Goal: Transaction & Acquisition: Purchase product/service

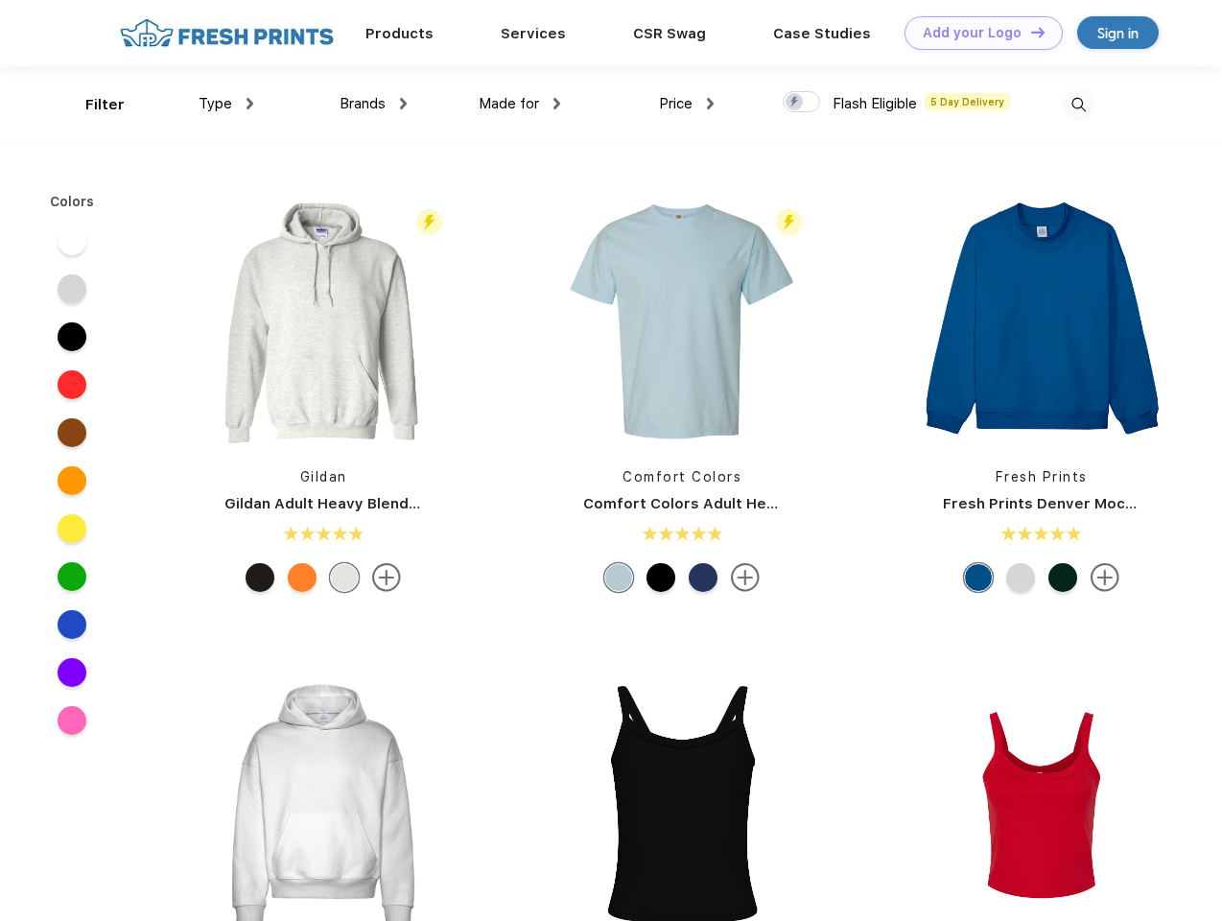
scroll to position [1, 0]
click at [976, 33] on link "Add your Logo Design Tool" at bounding box center [983, 33] width 158 height 34
click at [0, 0] on div "Design Tool" at bounding box center [0, 0] width 0 height 0
click at [1029, 32] on link "Add your Logo Design Tool" at bounding box center [983, 33] width 158 height 34
click at [92, 105] on div "Filter" at bounding box center [104, 105] width 39 height 22
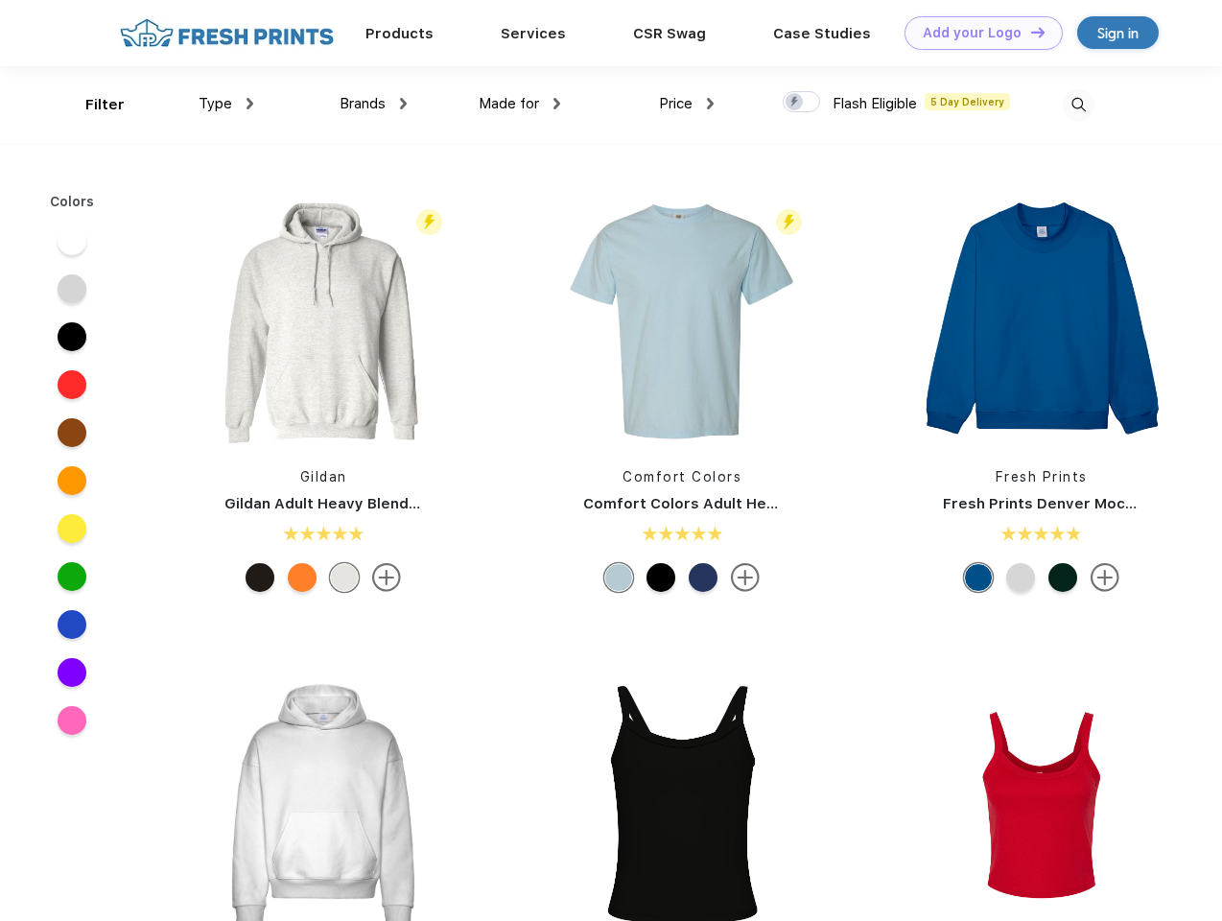
click at [226, 104] on span "Type" at bounding box center [215, 103] width 34 height 17
click at [373, 104] on span "Brands" at bounding box center [362, 103] width 46 height 17
click at [520, 104] on span "Made for" at bounding box center [508, 103] width 60 height 17
click at [687, 104] on span "Price" at bounding box center [676, 103] width 34 height 17
click at [802, 103] on div at bounding box center [800, 101] width 37 height 21
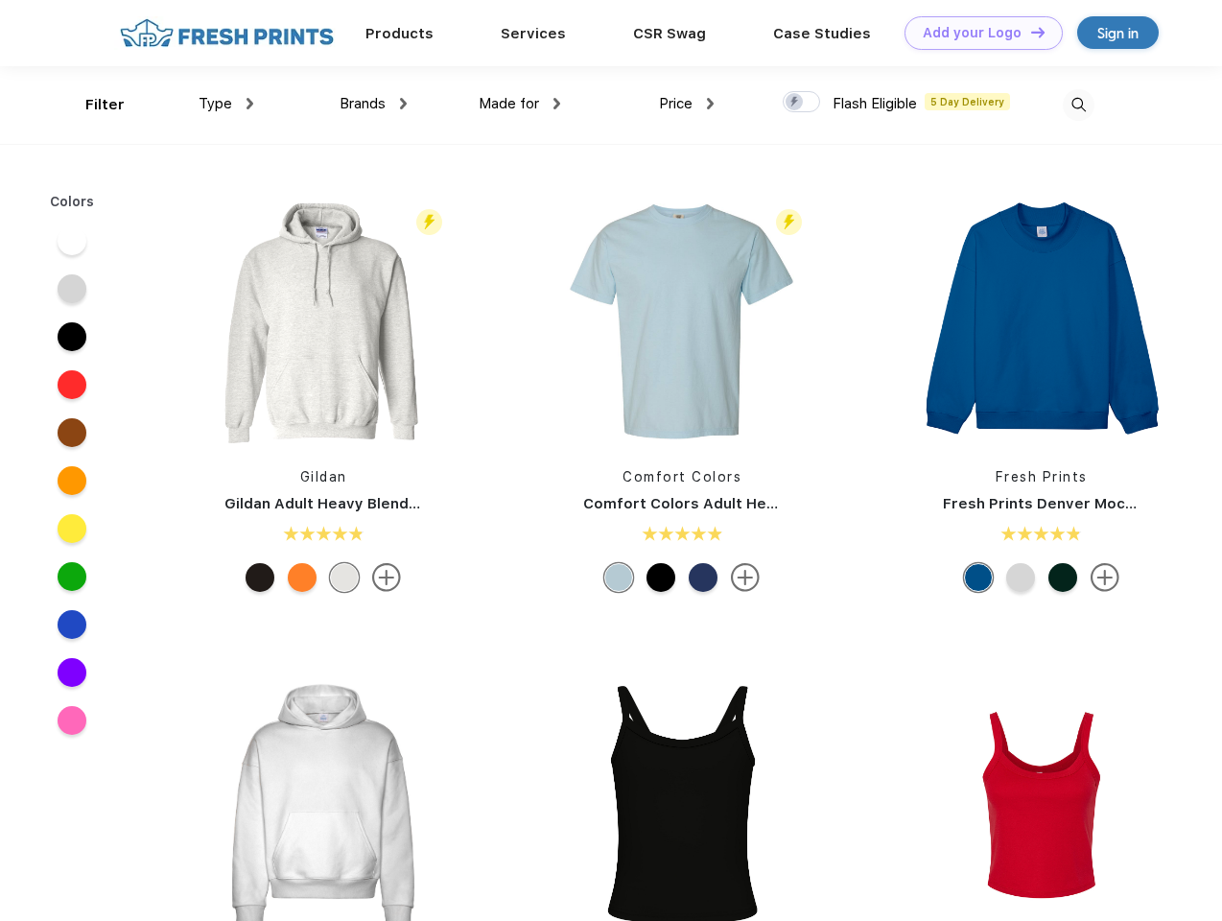
click at [795, 103] on input "checkbox" at bounding box center [788, 96] width 12 height 12
click at [1078, 105] on img at bounding box center [1078, 105] width 32 height 32
